Goal: Register for event/course

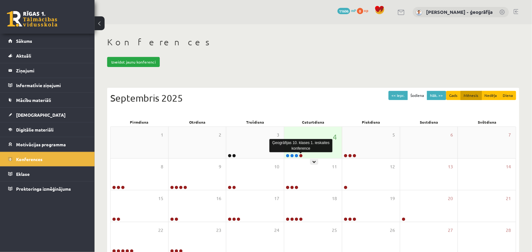
click at [301, 155] on link at bounding box center [301, 156] width 4 height 4
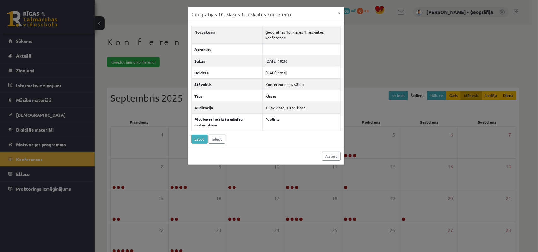
click at [376, 79] on div "Ģeogrāfijas 10. klases 1. ieskaites konference × Nosaukums Ģeogrāfijas 10. klas…" at bounding box center [269, 126] width 538 height 252
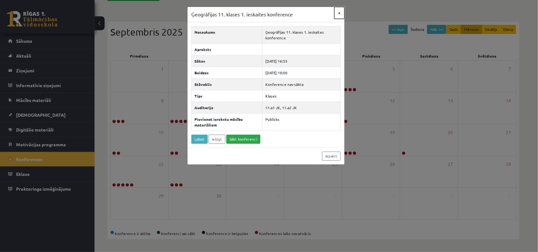
click at [339, 13] on button "×" at bounding box center [339, 13] width 10 height 12
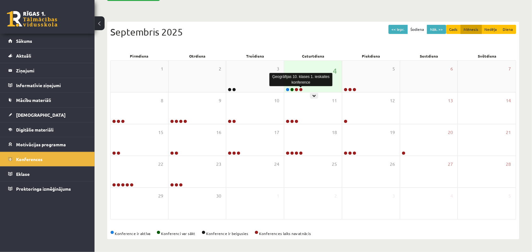
click at [300, 88] on link at bounding box center [301, 90] width 4 height 4
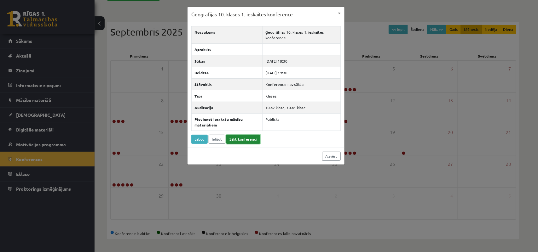
click at [245, 137] on link "Sākt konferenci" at bounding box center [243, 139] width 34 height 9
